Goal: Information Seeking & Learning: Learn about a topic

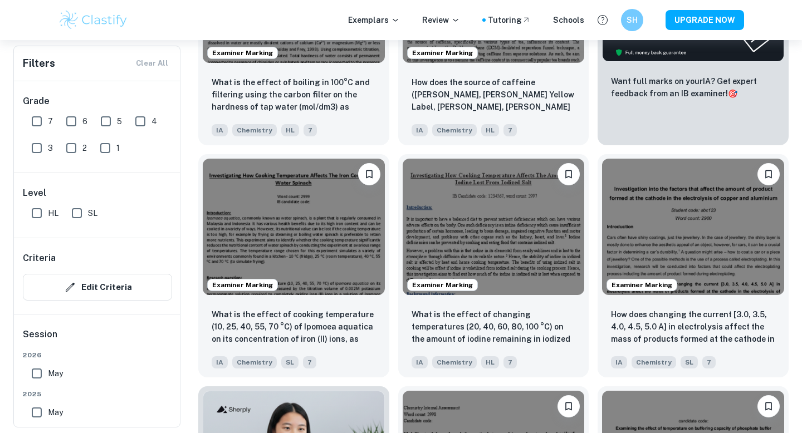
scroll to position [487, 0]
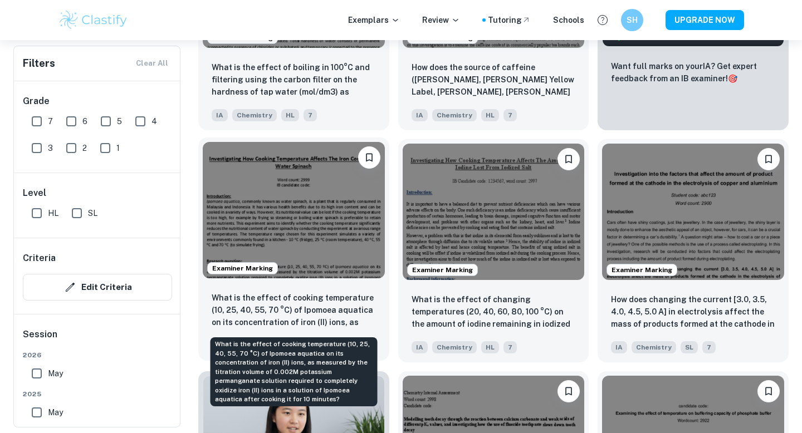
click at [330, 302] on p "What is the effect of cooking temperature (10, 25, 40, 55, 70 °C) of Ipomoea aq…" at bounding box center [294, 311] width 164 height 38
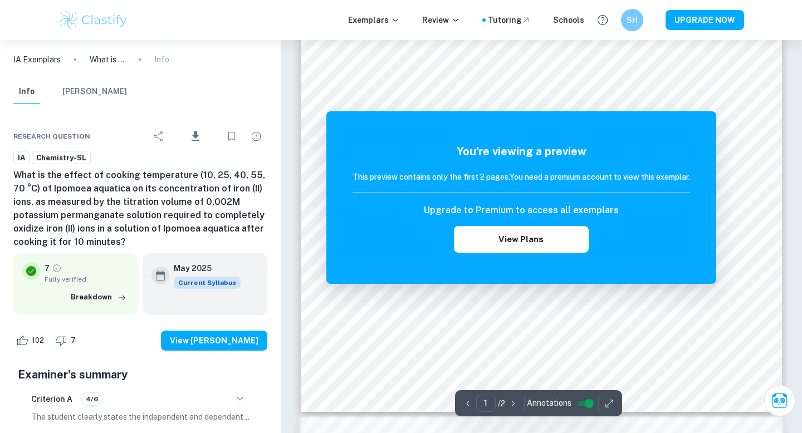
scroll to position [261, 0]
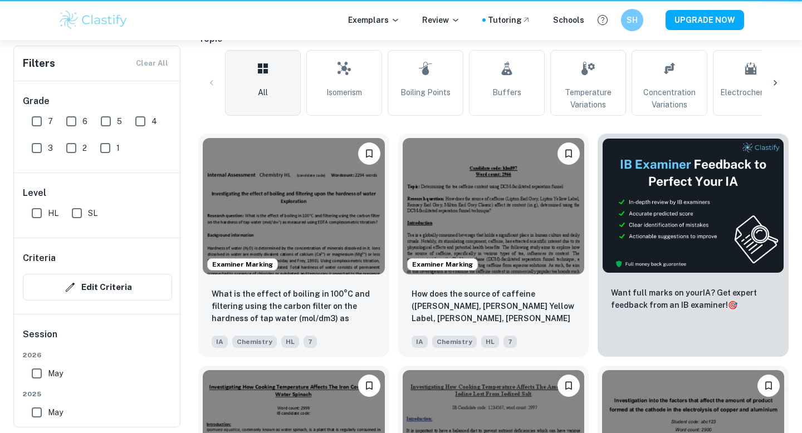
scroll to position [487, 0]
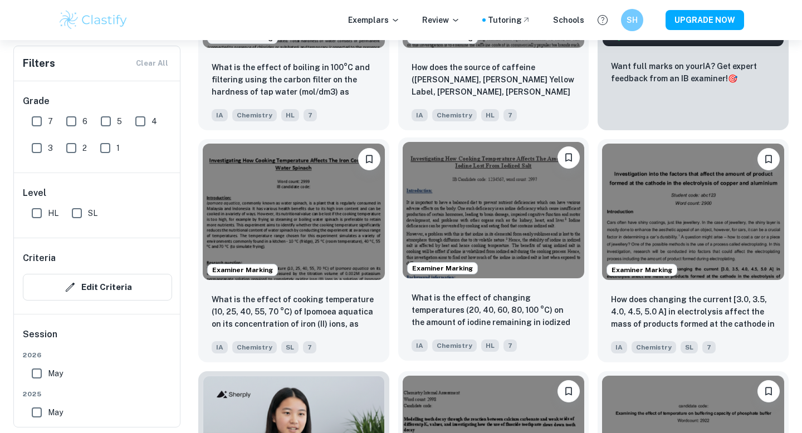
click at [489, 231] on img at bounding box center [494, 210] width 182 height 136
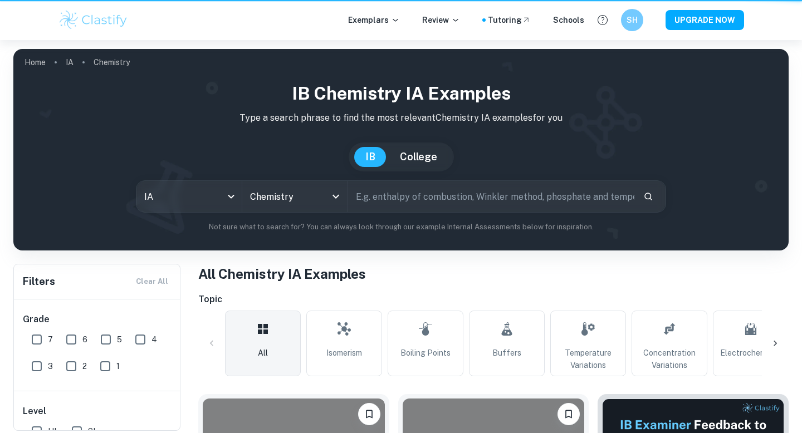
scroll to position [487, 0]
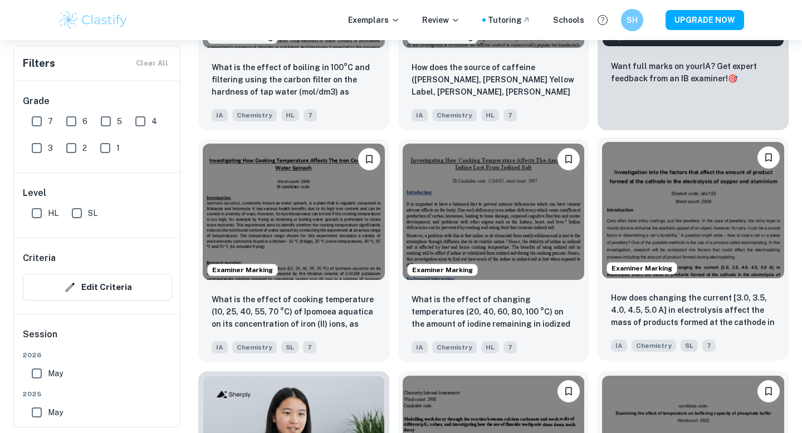
click at [711, 184] on img at bounding box center [693, 210] width 182 height 136
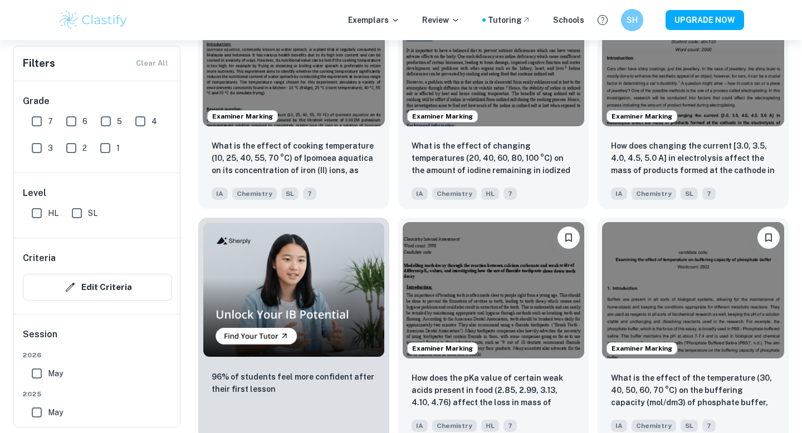
scroll to position [718, 0]
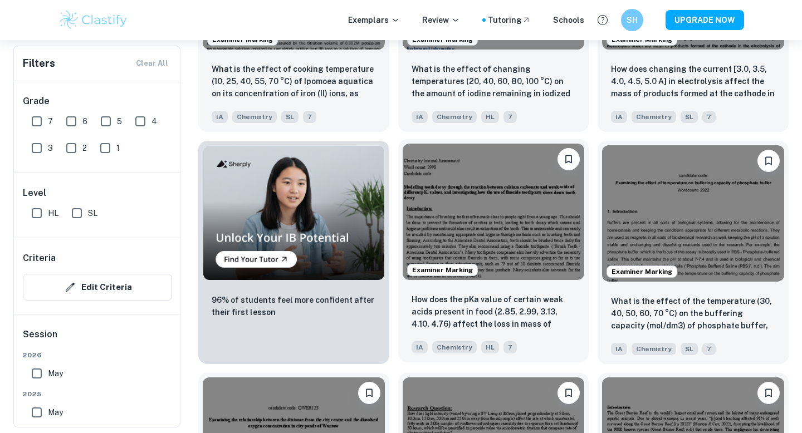
click at [451, 169] on img at bounding box center [494, 212] width 182 height 136
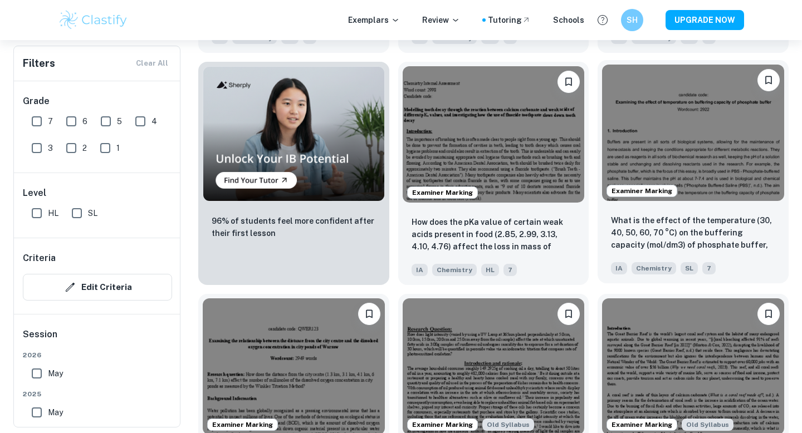
click at [754, 213] on div "What is the effect of the temperature (30, 40, 50, 60, 70 °C) on the buffering …" at bounding box center [693, 245] width 191 height 78
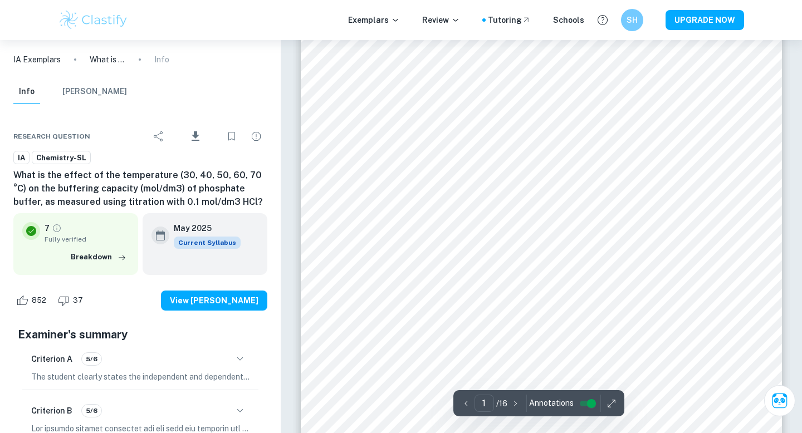
scroll to position [44, 0]
